Goal: Task Accomplishment & Management: Manage account settings

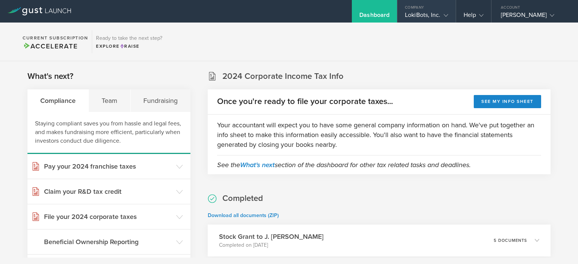
click at [446, 13] on icon at bounding box center [445, 15] width 5 height 5
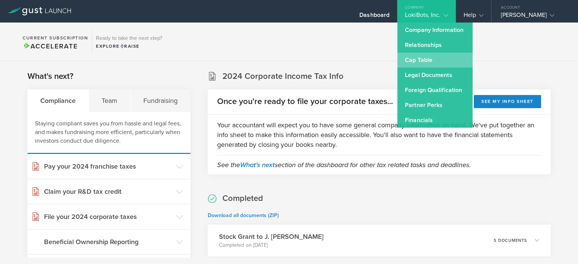
click at [419, 57] on link "Cap Table" at bounding box center [434, 60] width 75 height 15
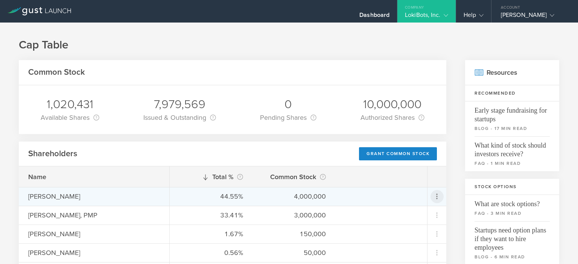
click at [436, 197] on icon at bounding box center [437, 197] width 2 height 6
click at [445, 160] on md-backdrop at bounding box center [289, 132] width 578 height 264
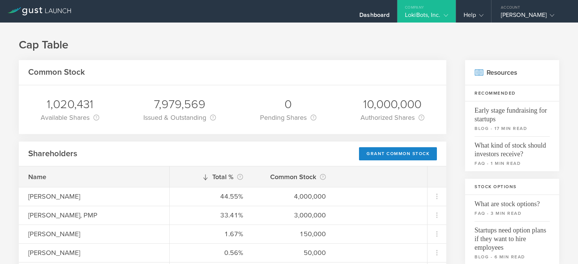
click at [280, 67] on div "Common Stock" at bounding box center [232, 72] width 427 height 25
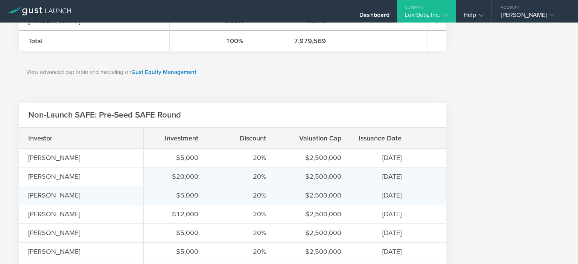
scroll to position [527, 0]
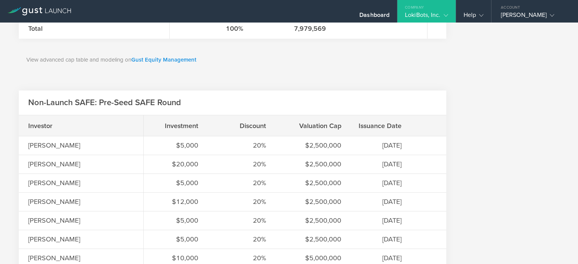
click at [161, 57] on link "Gust Equity Management" at bounding box center [163, 59] width 65 height 7
